Goal: Task Accomplishment & Management: Manage account settings

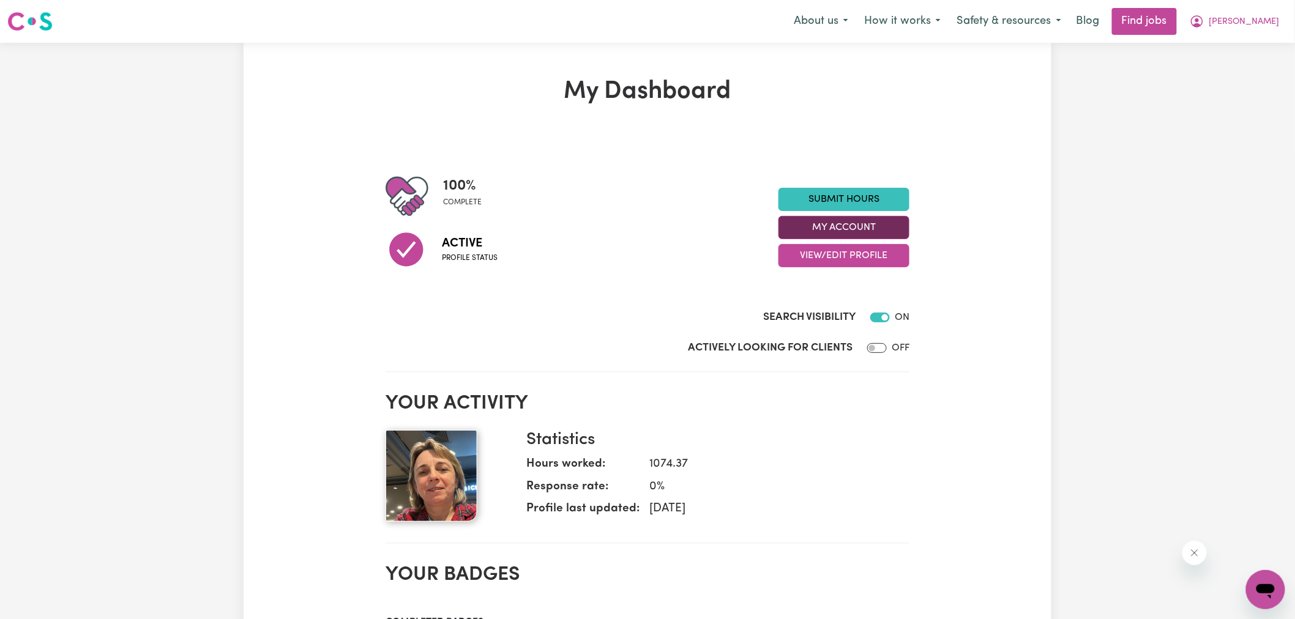
click at [805, 227] on button "My Account" at bounding box center [844, 227] width 131 height 23
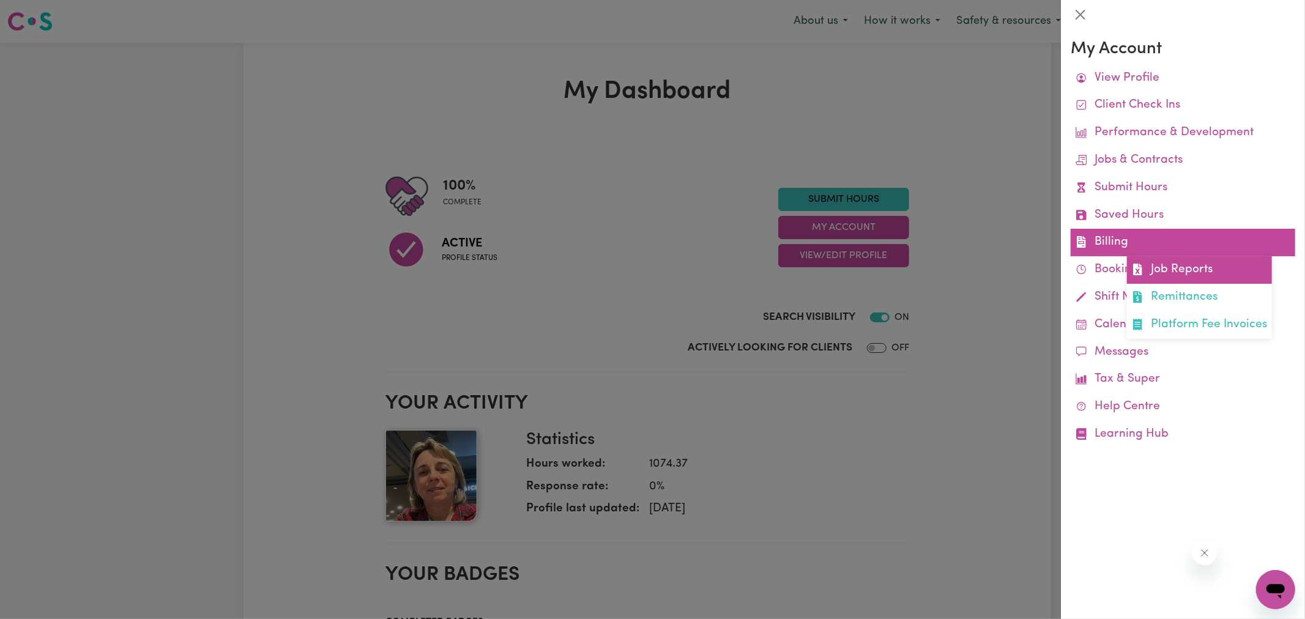
click at [1139, 267] on icon at bounding box center [1138, 270] width 12 height 12
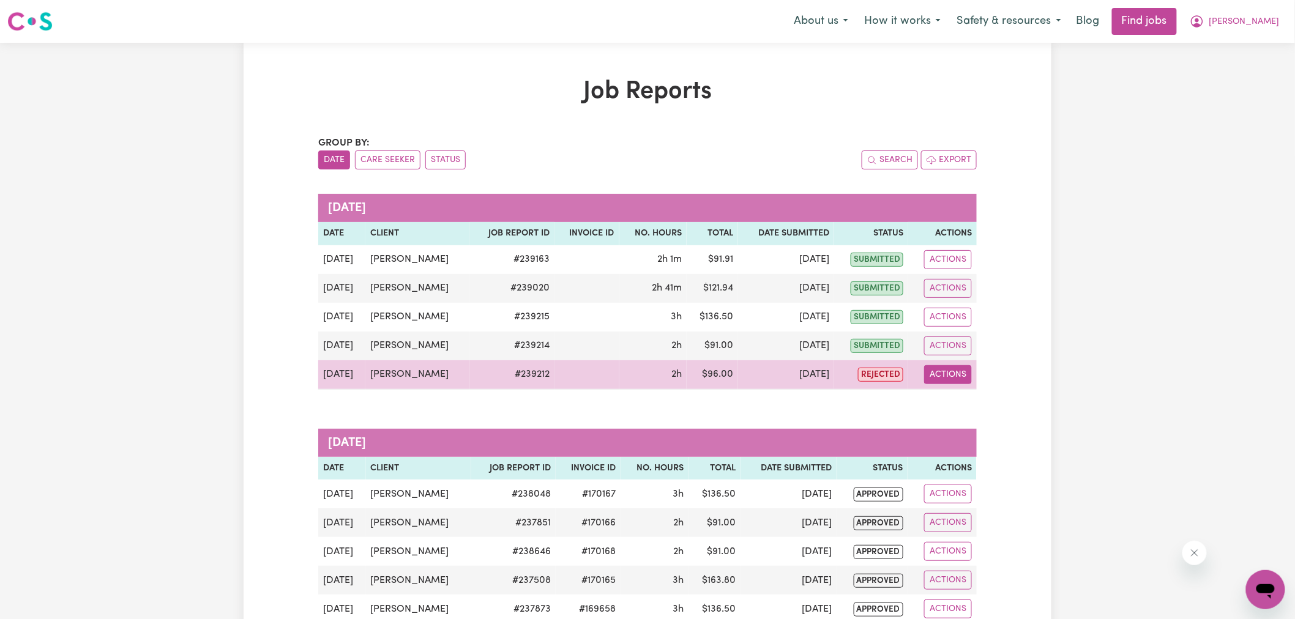
click at [959, 379] on button "Actions" at bounding box center [948, 374] width 48 height 19
click at [966, 399] on link "View Job Report" at bounding box center [976, 403] width 105 height 24
select select "pm"
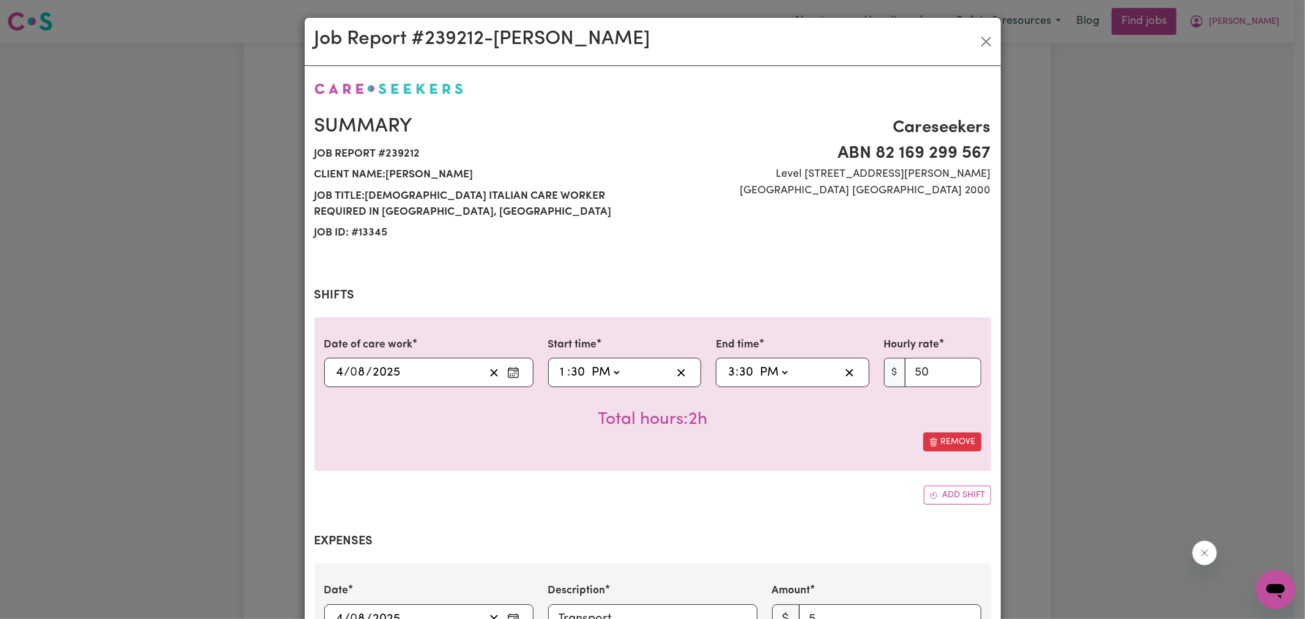
select select "50-Weekday"
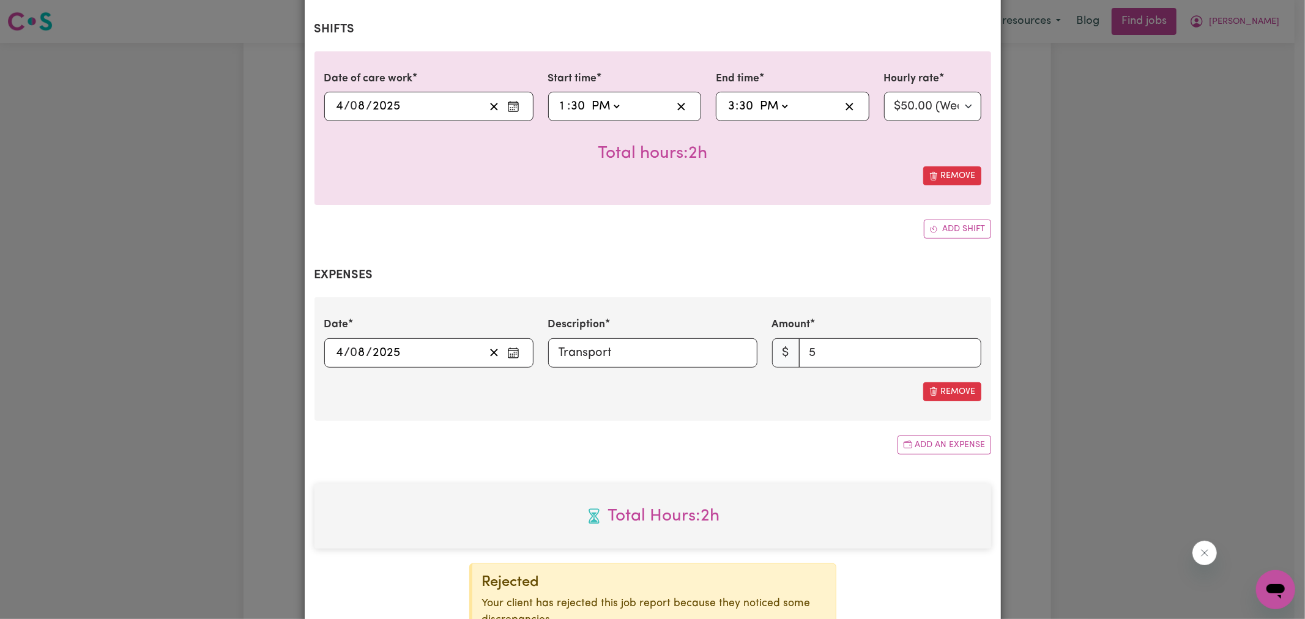
scroll to position [340, 0]
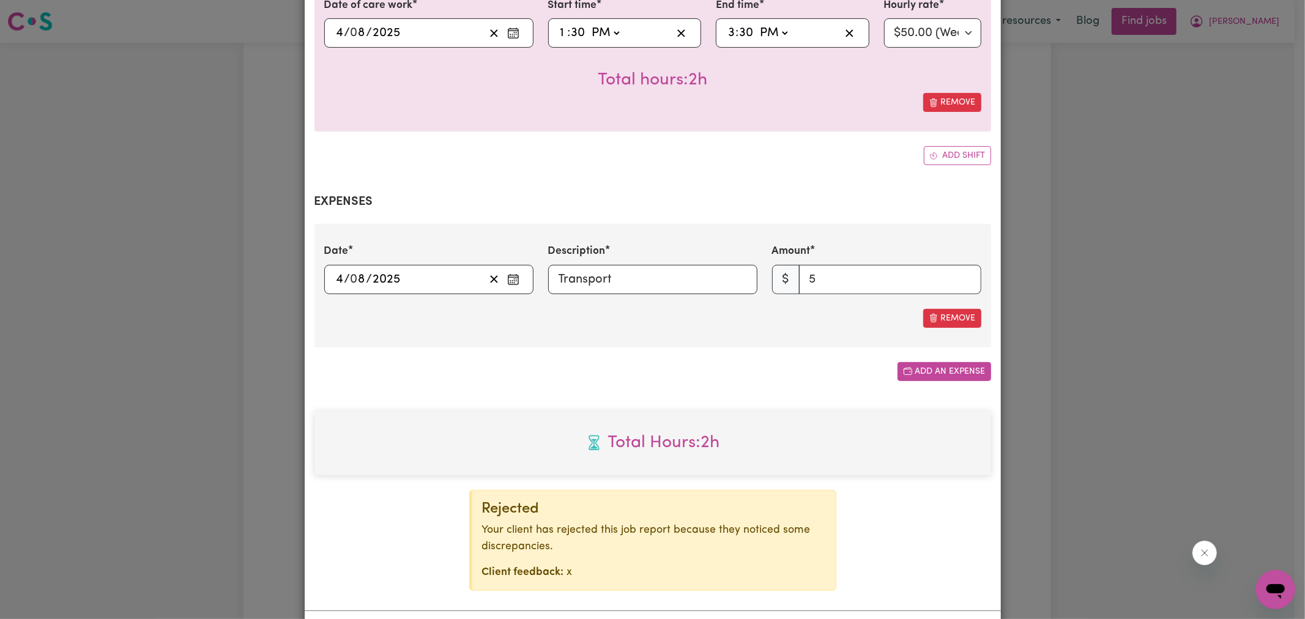
click at [951, 363] on button "Add an expense" at bounding box center [945, 371] width 94 height 19
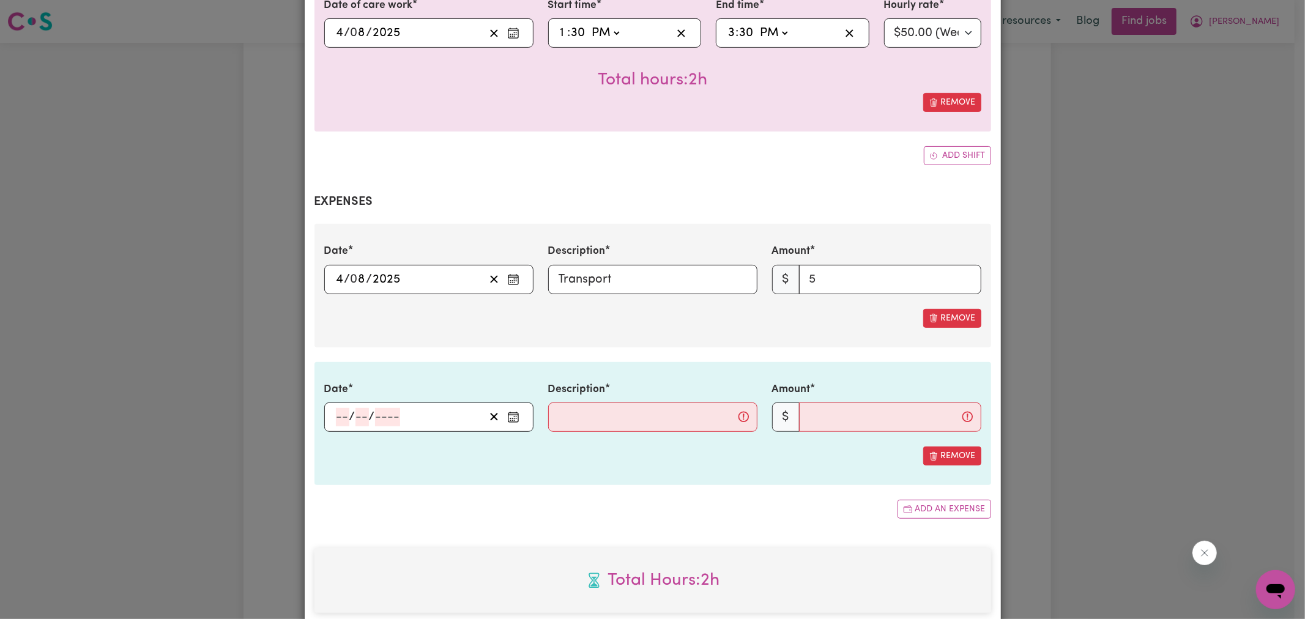
click at [512, 416] on icon "Enter the date of expense" at bounding box center [513, 417] width 12 height 12
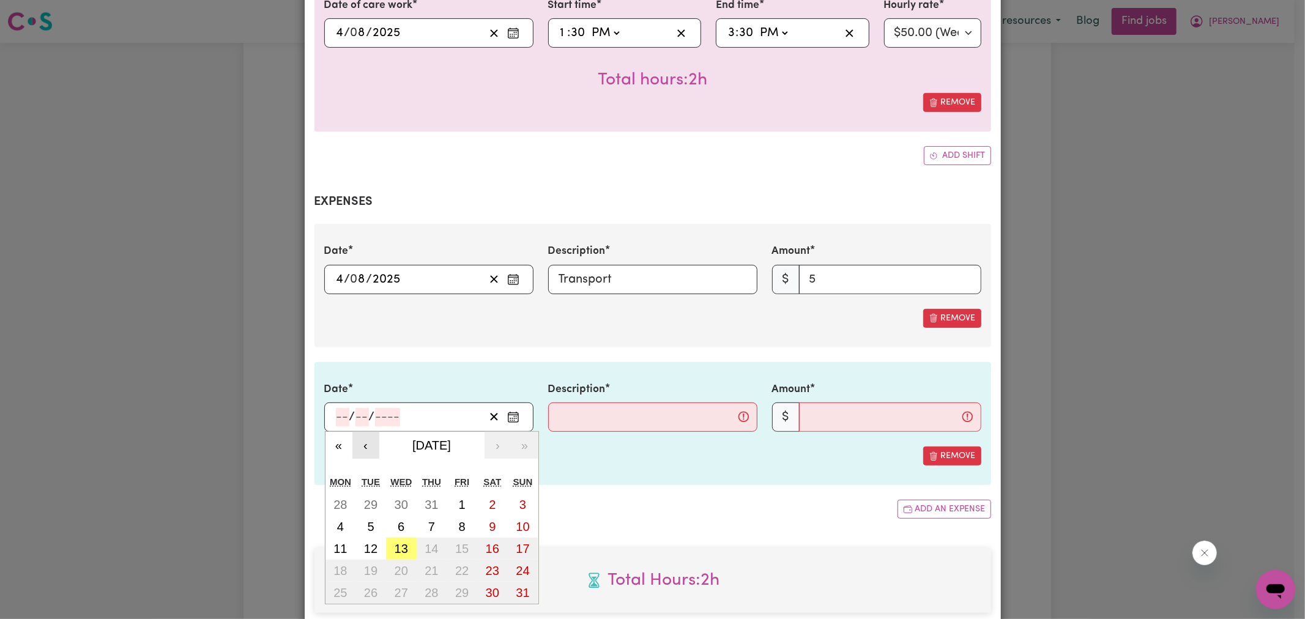
click at [353, 441] on button "‹" at bounding box center [366, 445] width 27 height 27
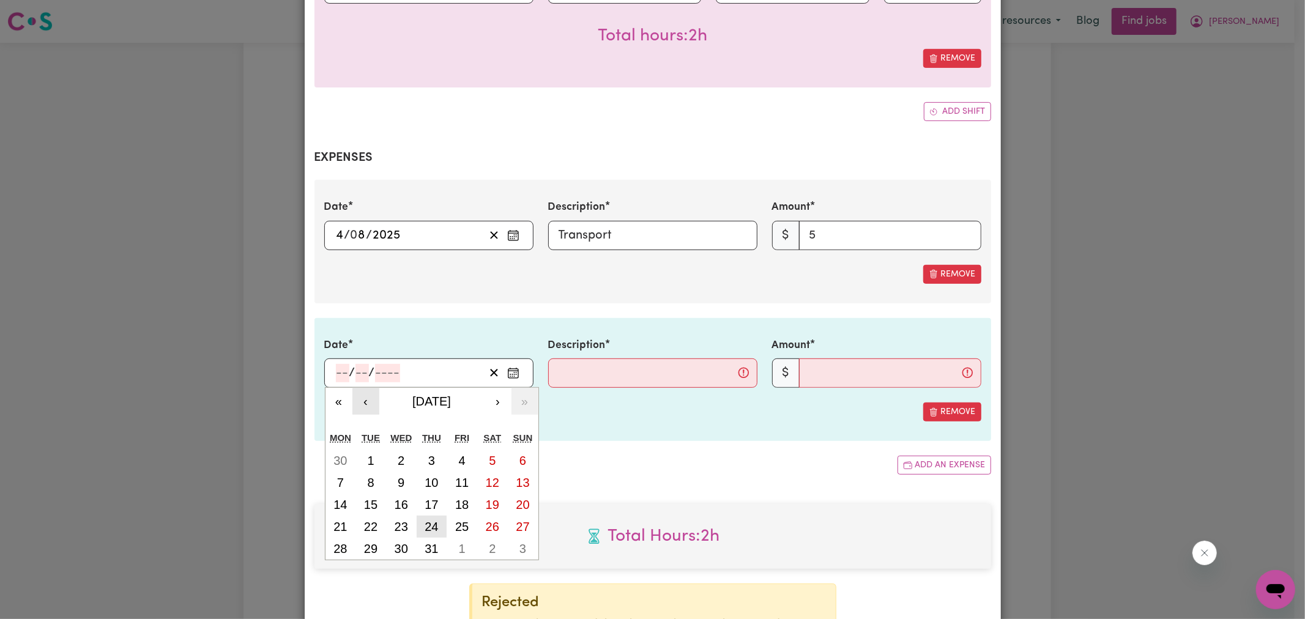
scroll to position [408, 0]
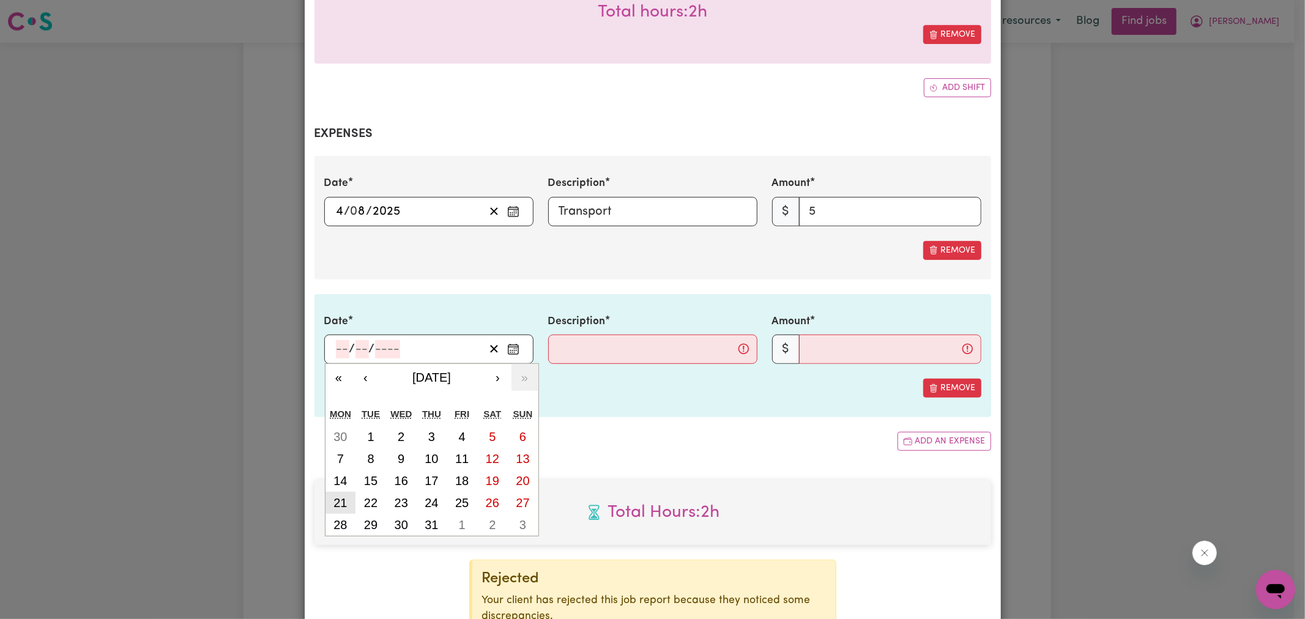
click at [341, 503] on abbr "21" at bounding box center [340, 502] width 13 height 13
type input "[DATE]"
type input "21"
type input "7"
type input "2025"
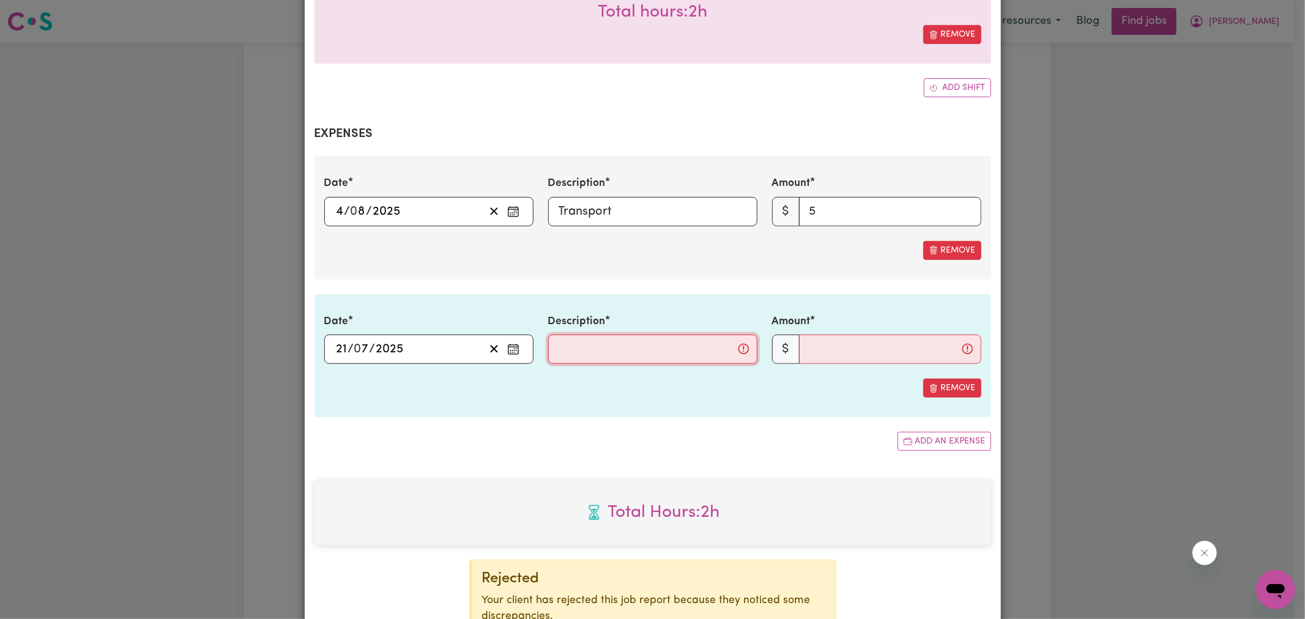
click at [632, 354] on input "Description" at bounding box center [652, 349] width 209 height 29
type input "Mileage"
click at [857, 345] on input "Amount" at bounding box center [890, 349] width 182 height 29
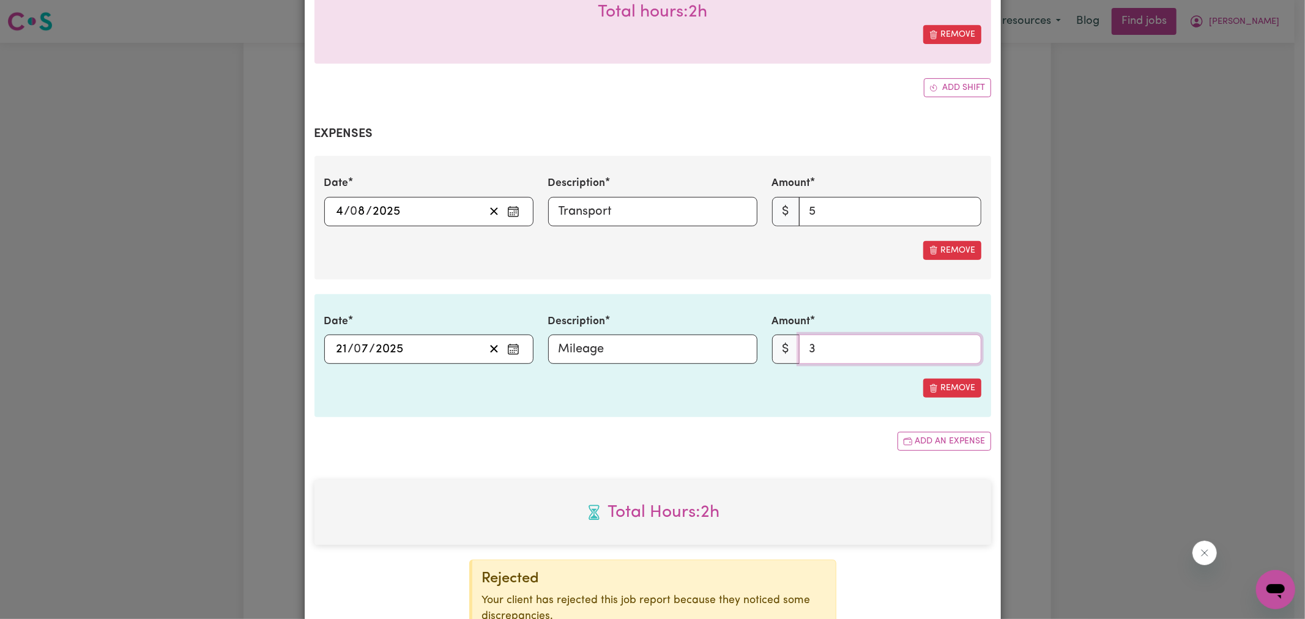
type input "3"
click at [766, 439] on div "Add an expense" at bounding box center [653, 441] width 677 height 19
click at [640, 353] on input "Mileage" at bounding box center [652, 349] width 209 height 29
paste input "INV169659"
type input "Mileage (INV169659)"
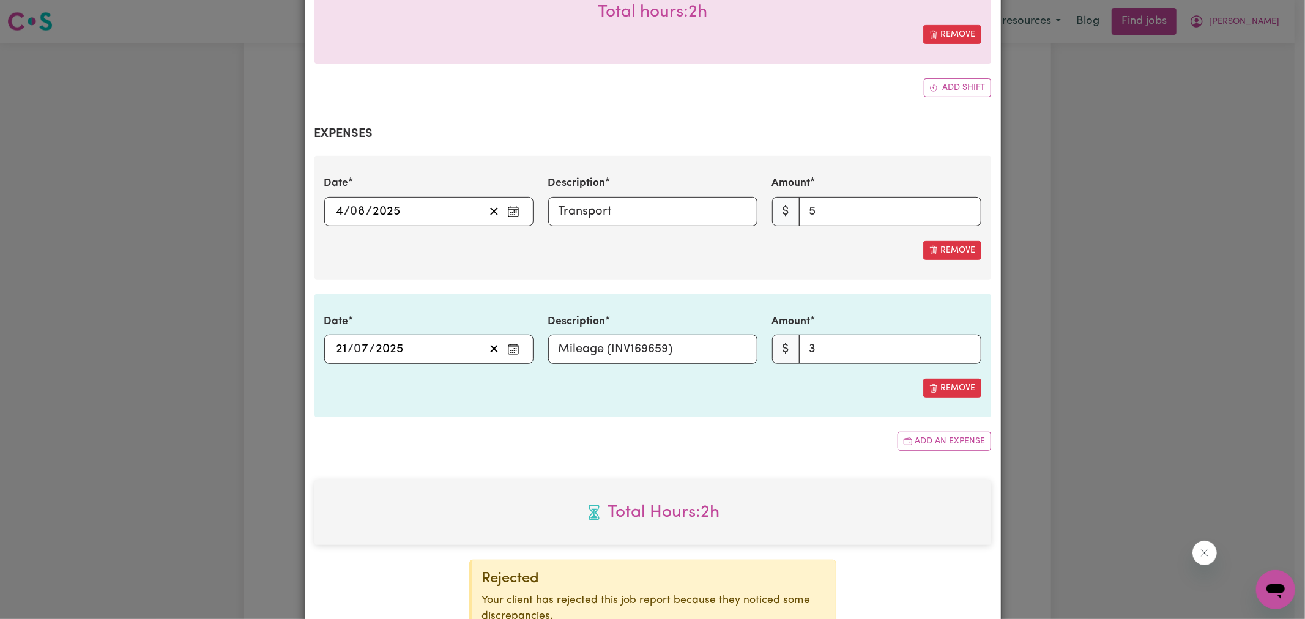
click at [749, 479] on div "Summary Job report # 239212 Client name: [PERSON_NAME] Job title: [DEMOGRAPHIC_…" at bounding box center [653, 167] width 677 height 988
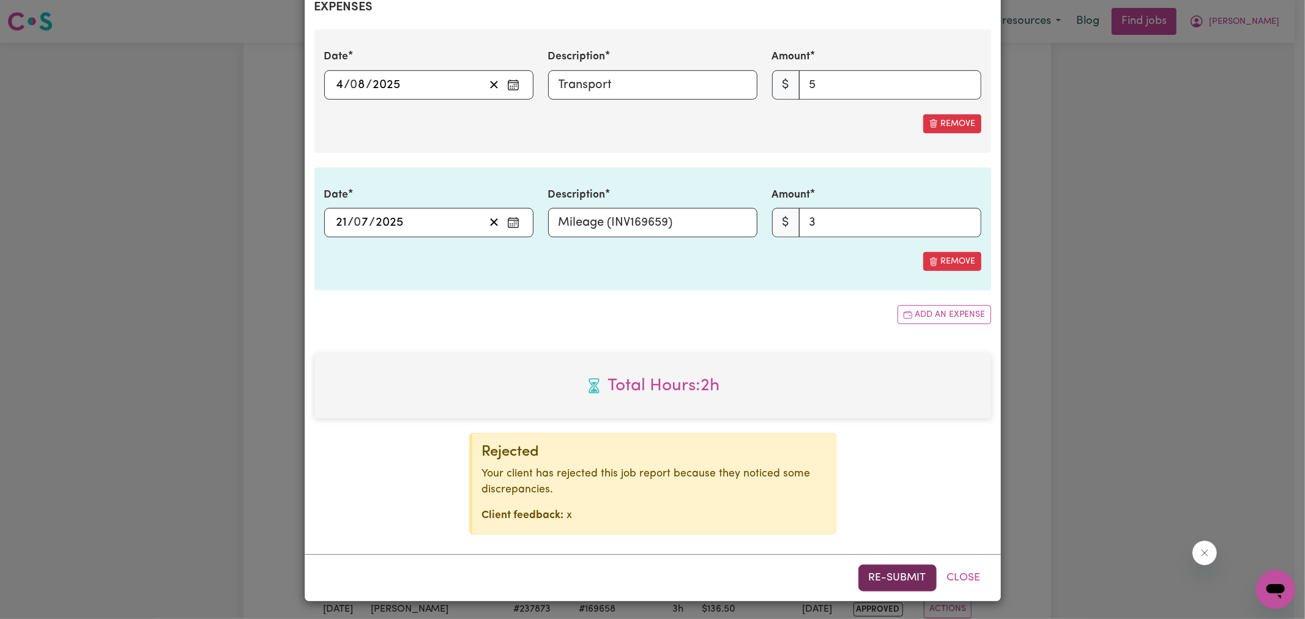
click at [905, 582] on button "Re-submit" at bounding box center [898, 578] width 78 height 27
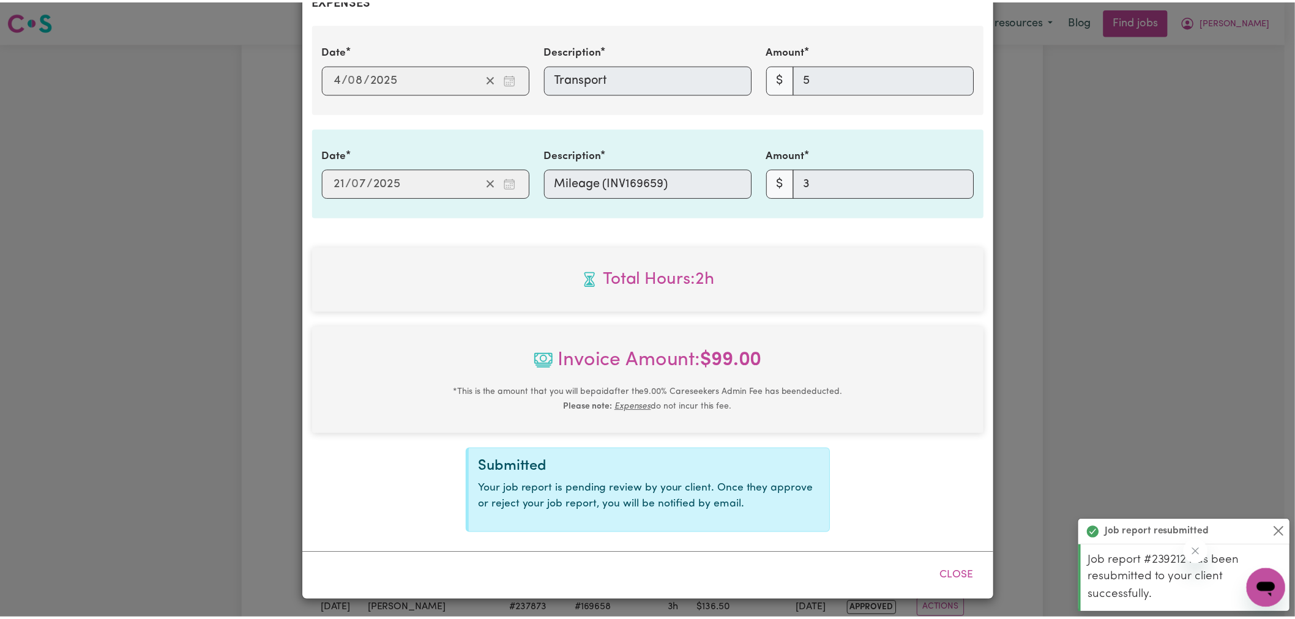
scroll to position [484, 0]
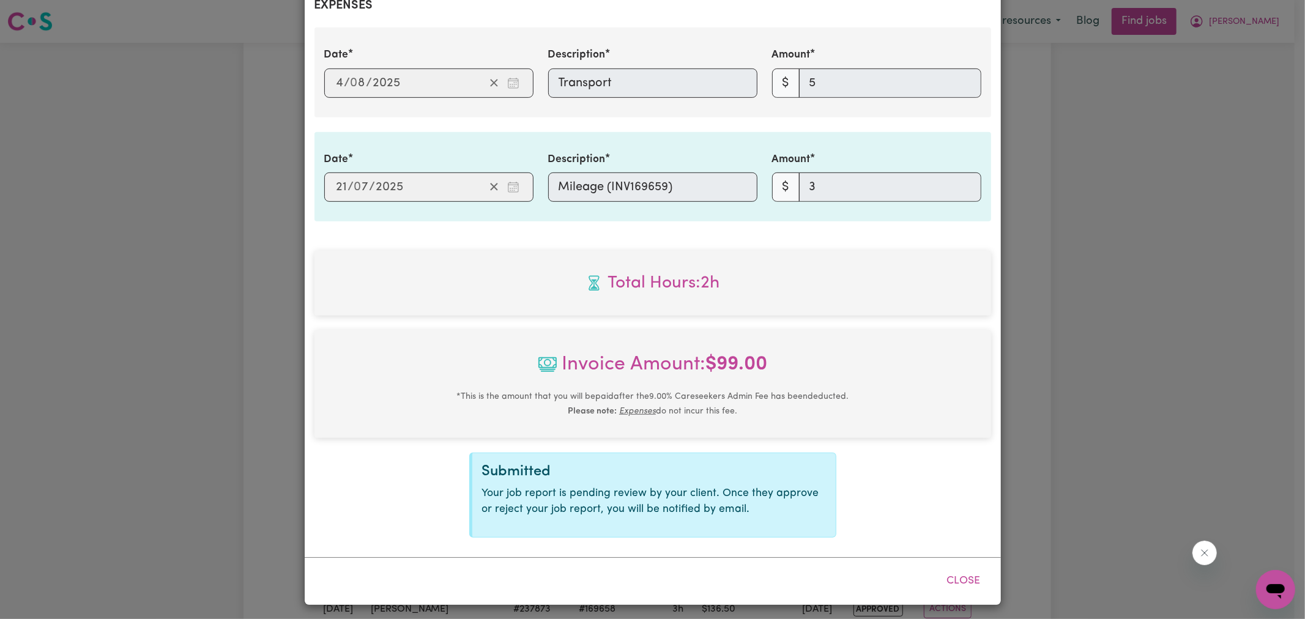
click at [1099, 280] on div "Job Report # 239212 - [GEOGRAPHIC_DATA][PERSON_NAME] Summary Job report # 23921…" at bounding box center [652, 309] width 1305 height 619
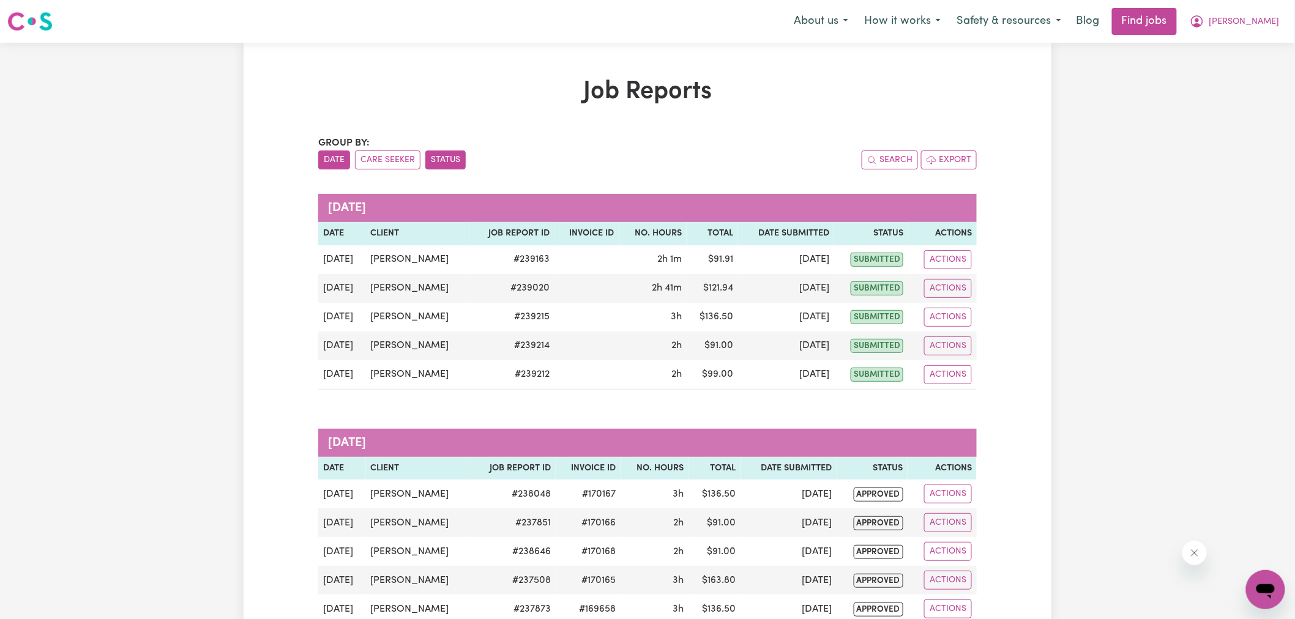
click at [454, 165] on button "Status" at bounding box center [445, 160] width 40 height 19
click at [1203, 24] on icon "My Account" at bounding box center [1197, 21] width 12 height 12
click at [1233, 92] on link "Logout" at bounding box center [1238, 93] width 97 height 23
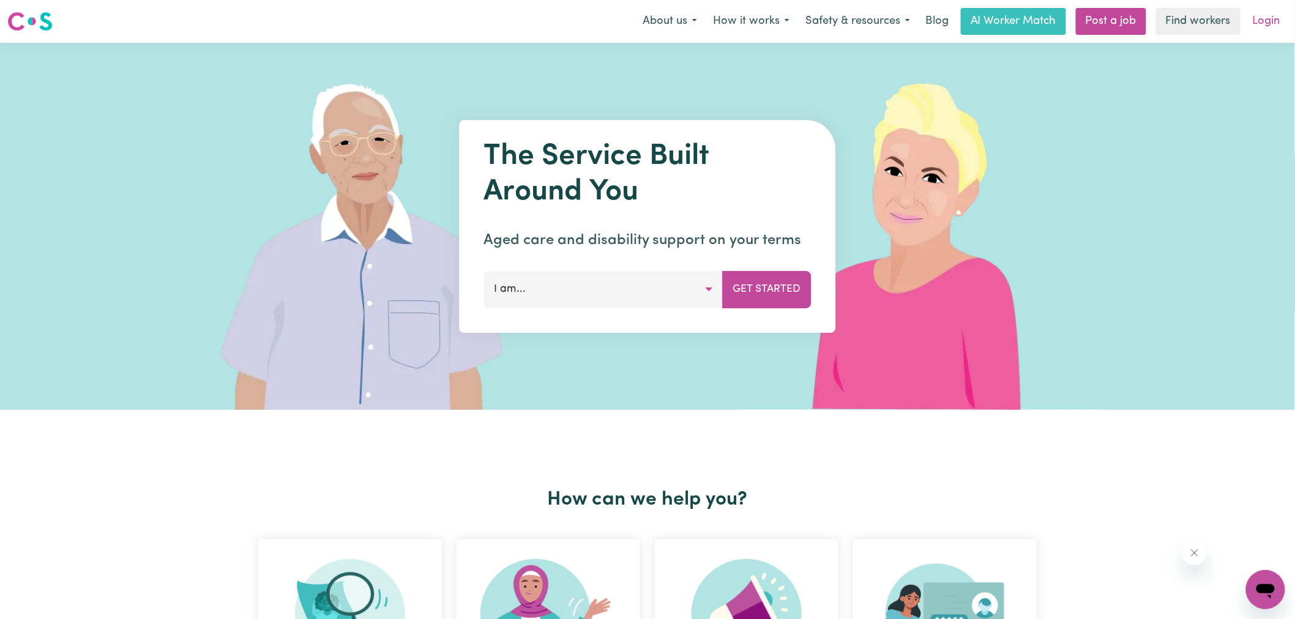
click at [1268, 20] on link "Login" at bounding box center [1266, 21] width 42 height 27
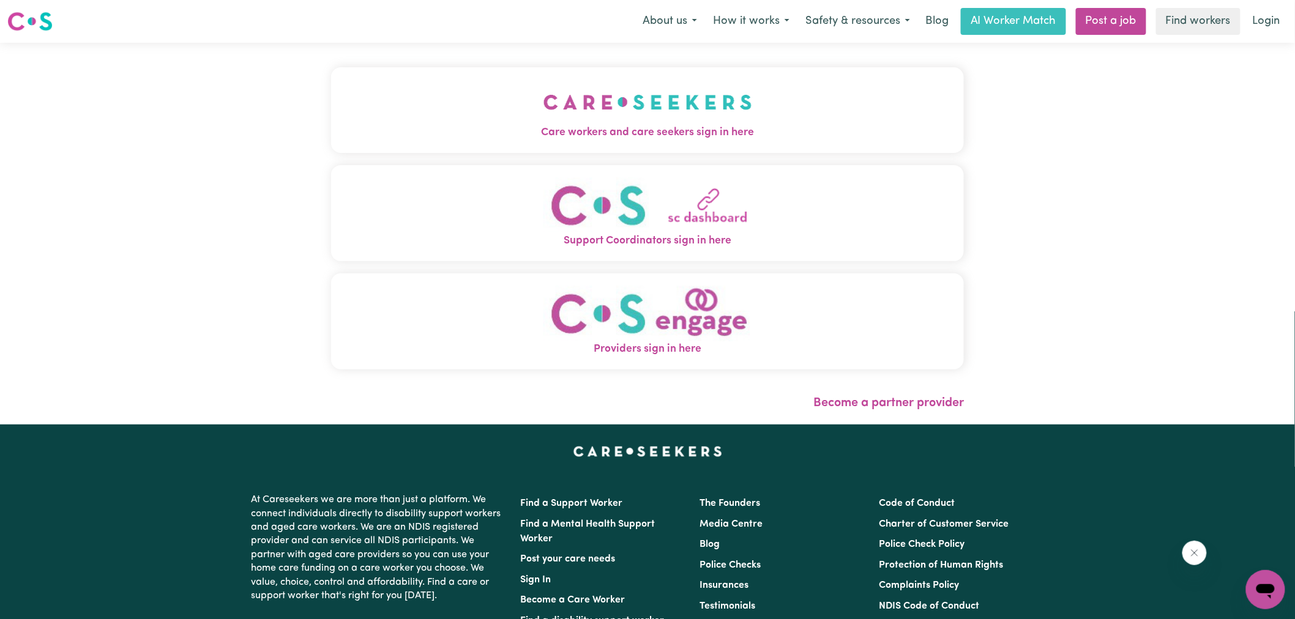
click at [443, 140] on span "Care workers and care seekers sign in here" at bounding box center [647, 133] width 633 height 16
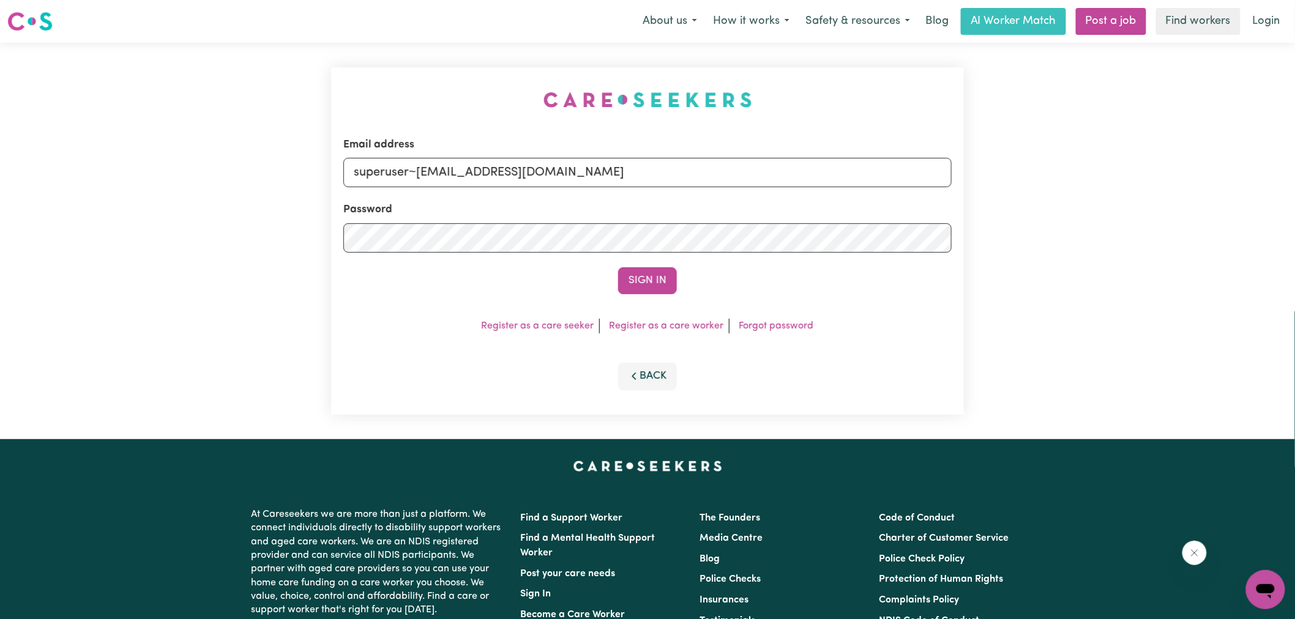
click at [247, 75] on div "Email address superuser~[EMAIL_ADDRESS][DOMAIN_NAME] Password Sign In Register …" at bounding box center [647, 241] width 1295 height 397
drag, startPoint x: 416, startPoint y: 174, endPoint x: 1177, endPoint y: 241, distance: 763.7
click at [1177, 241] on div "Email address superuser~[EMAIL_ADDRESS][DOMAIN_NAME] Password Sign In Register …" at bounding box center [647, 241] width 1295 height 397
type input "superuser~[EMAIL_ADDRESS][DOMAIN_NAME]"
click at [618, 267] on button "Sign In" at bounding box center [647, 280] width 59 height 27
